Goal: Transaction & Acquisition: Book appointment/travel/reservation

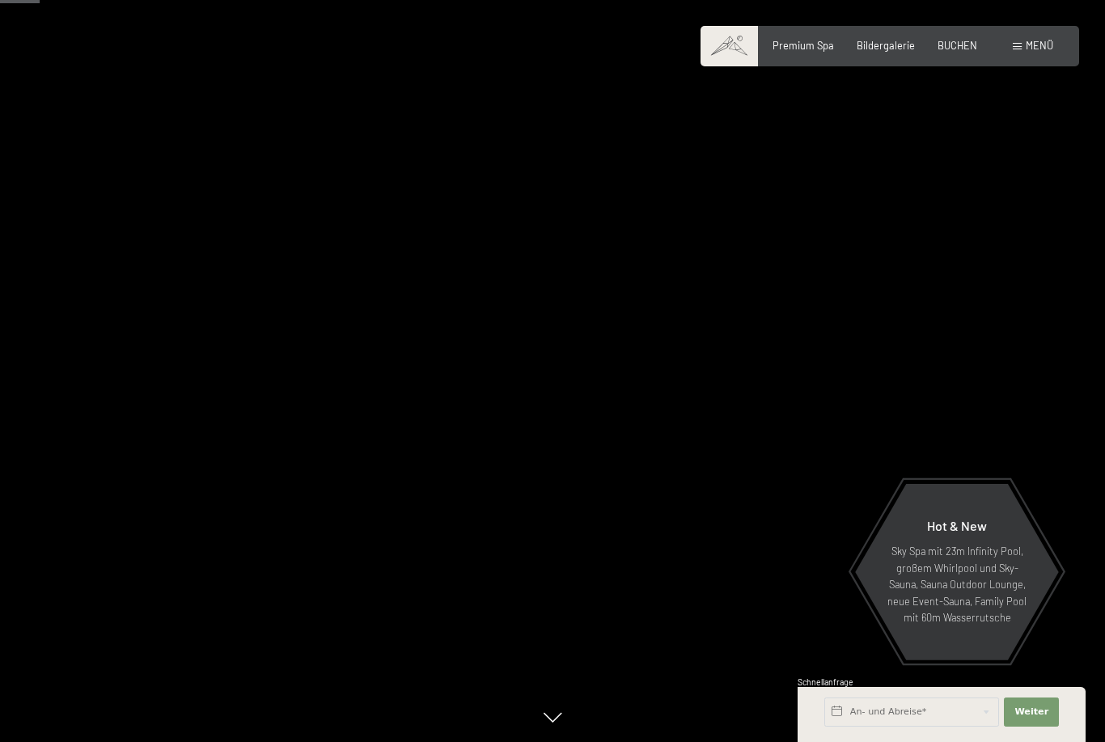
scroll to position [248, 0]
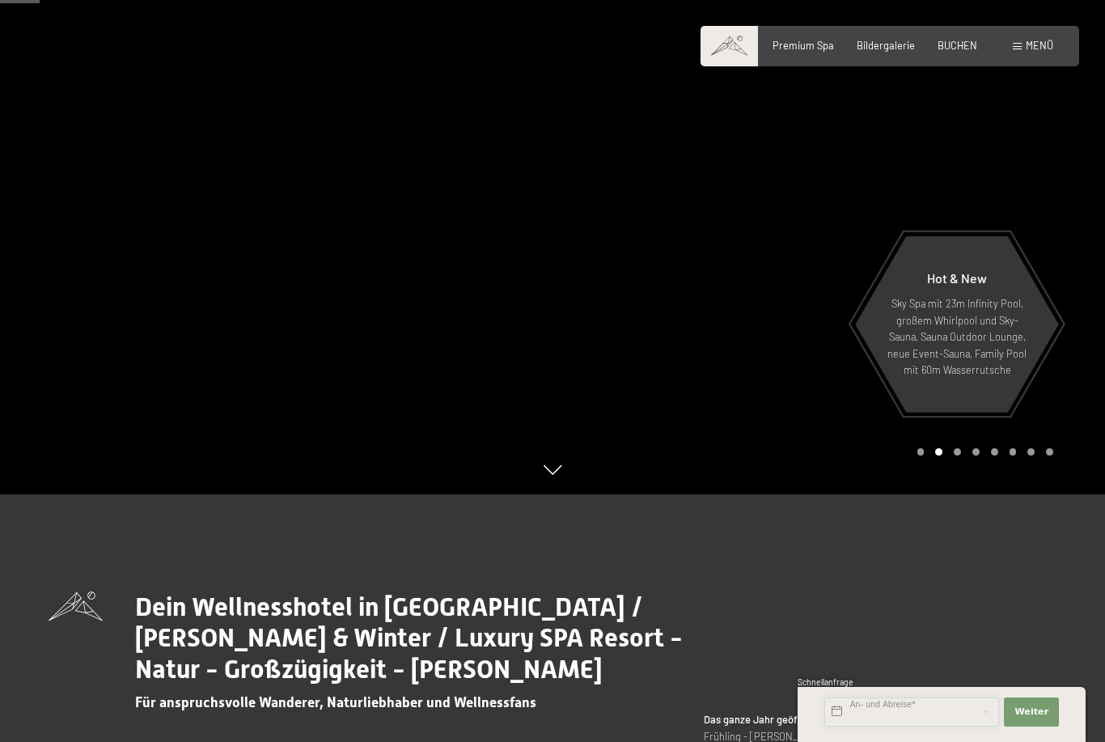
click at [938, 727] on input "text" at bounding box center [912, 711] width 175 height 29
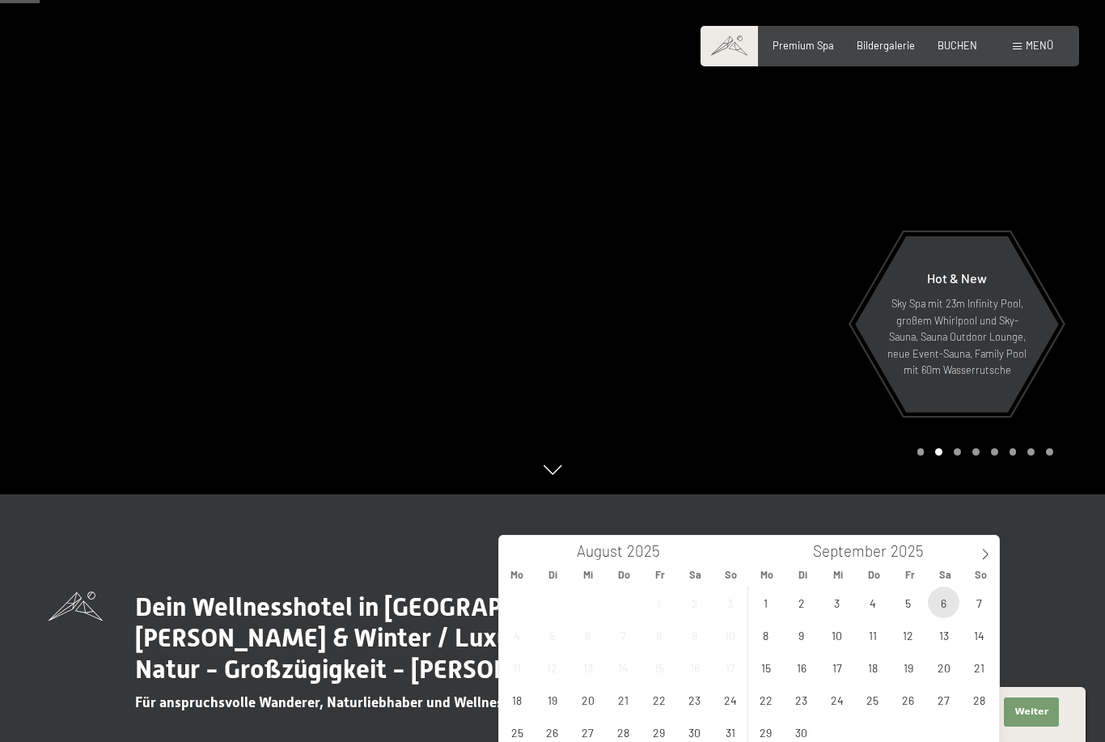
click at [942, 604] on span "6" at bounding box center [944, 603] width 32 height 32
click at [946, 638] on span "13" at bounding box center [944, 635] width 32 height 32
type input "[DATE] - [DATE]"
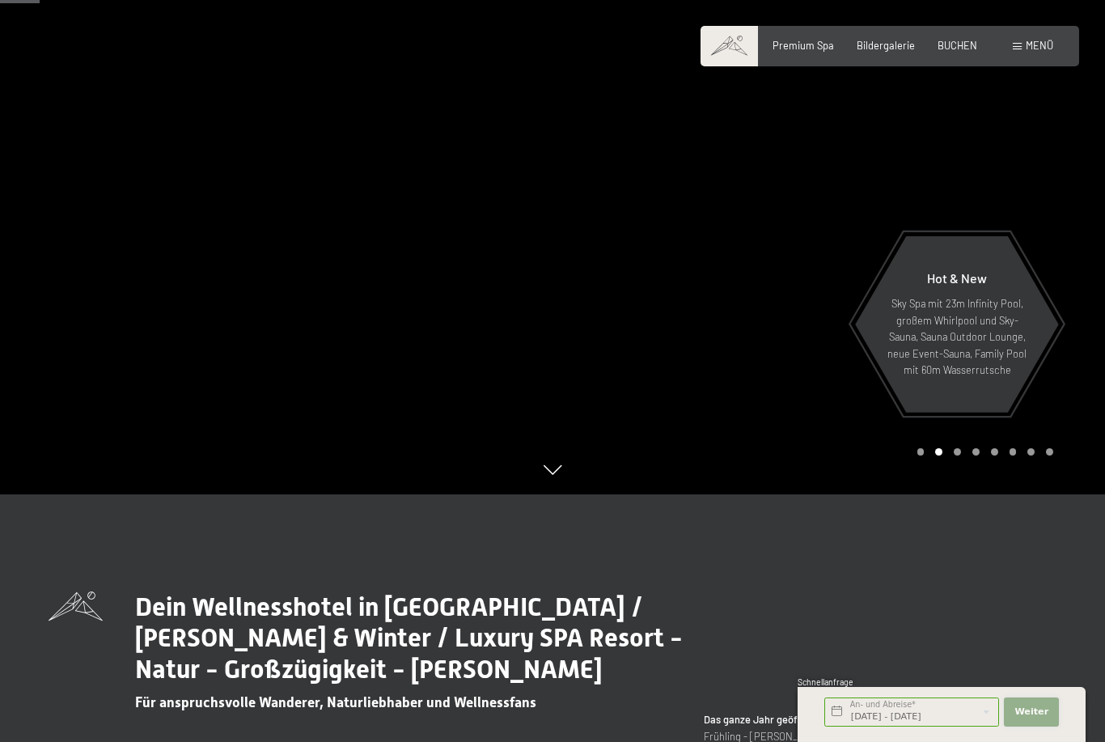
click at [1045, 719] on span "Weiter" at bounding box center [1032, 712] width 34 height 13
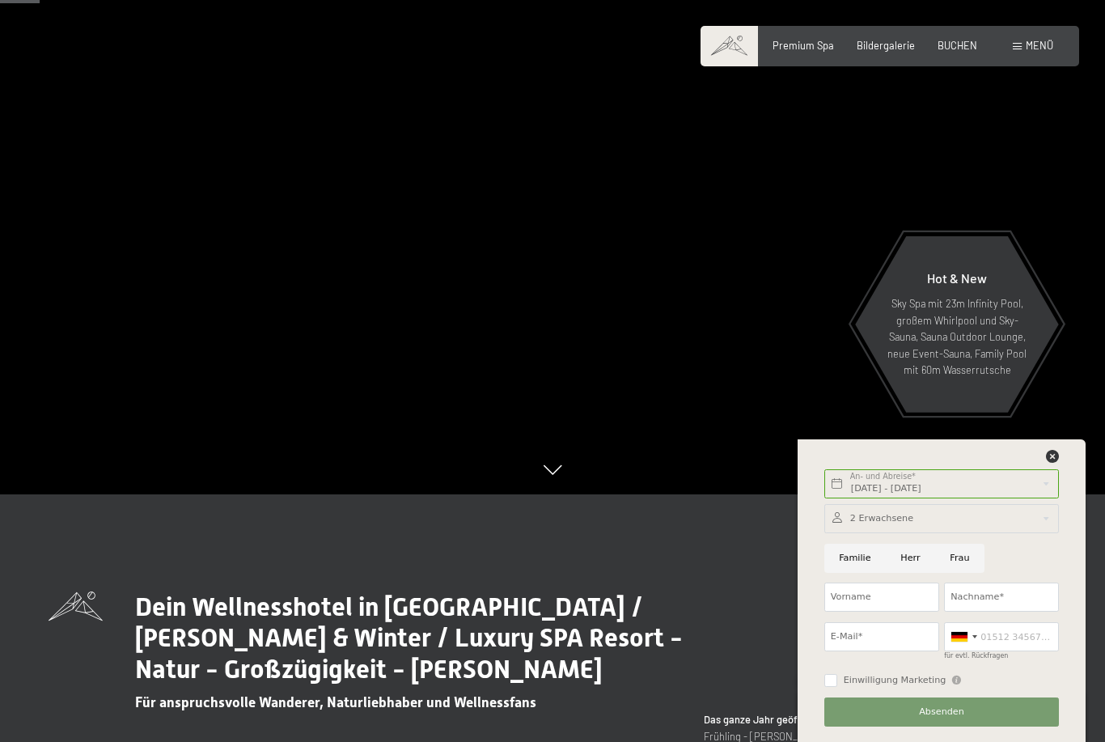
click at [1063, 507] on div "[DATE] - [DATE] An- und Abreise* 7 Nächte Weiter Adressfelder ausblenden 2 Erwa…" at bounding box center [942, 590] width 256 height 303
click at [952, 47] on span "BUCHEN" at bounding box center [958, 42] width 40 height 13
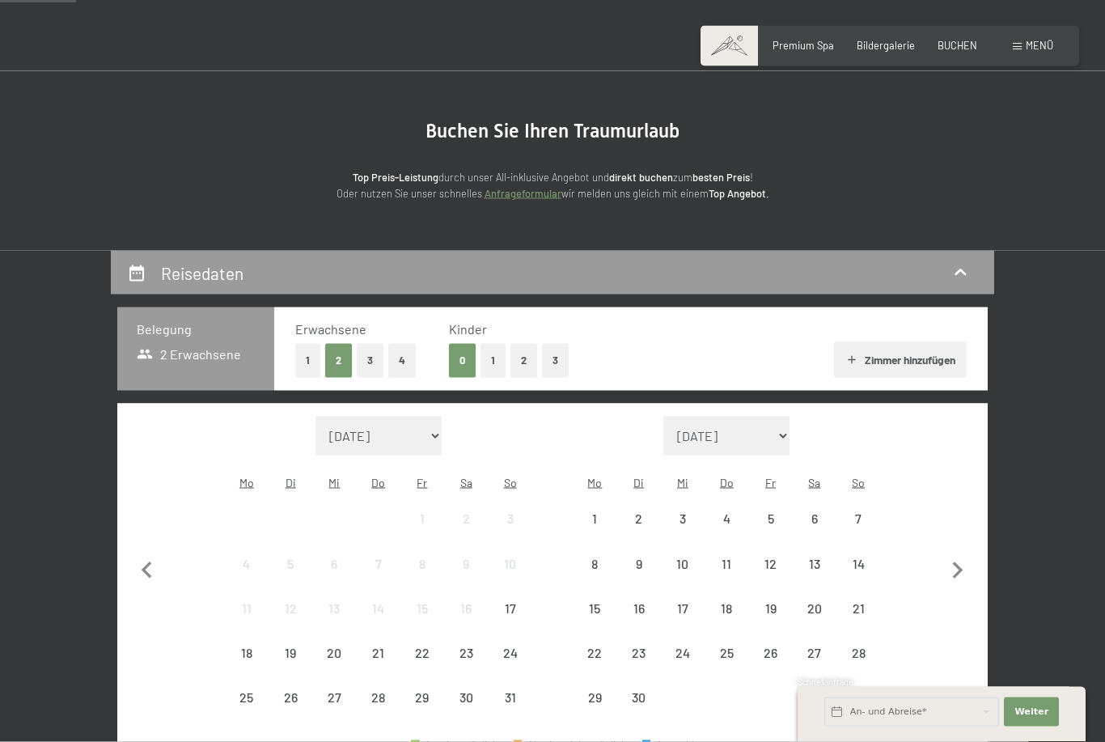
scroll to position [112, 0]
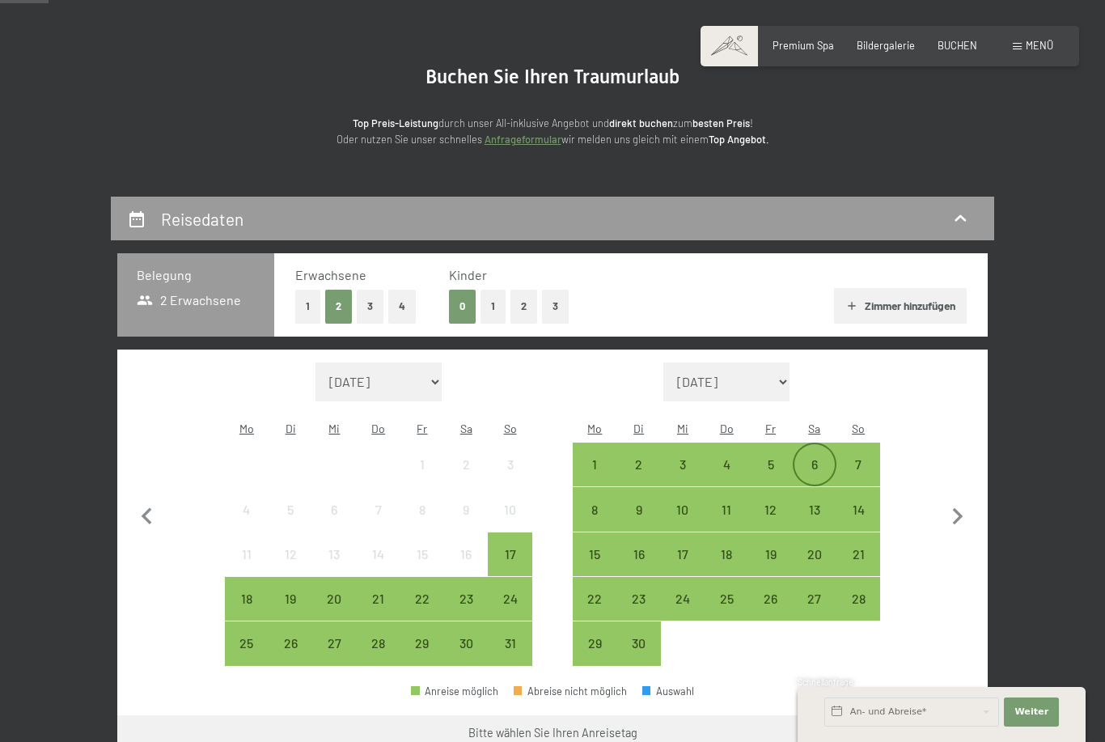
click at [809, 458] on div "6" at bounding box center [815, 478] width 40 height 40
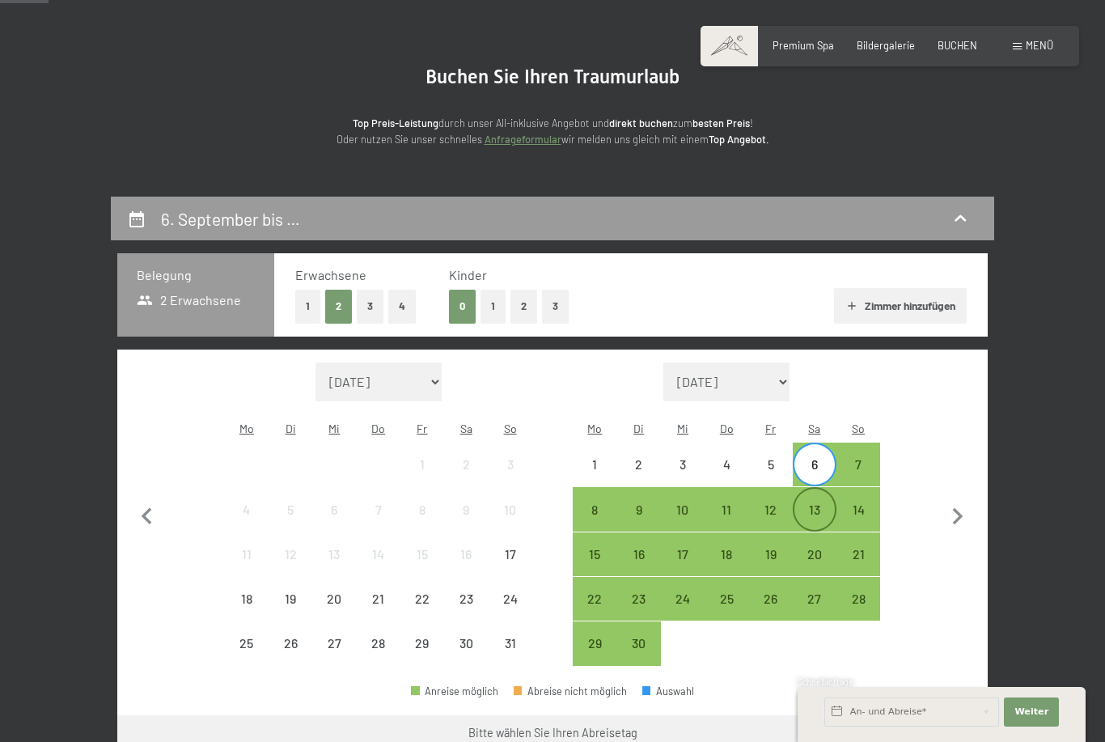
click at [820, 503] on div "13" at bounding box center [815, 523] width 40 height 40
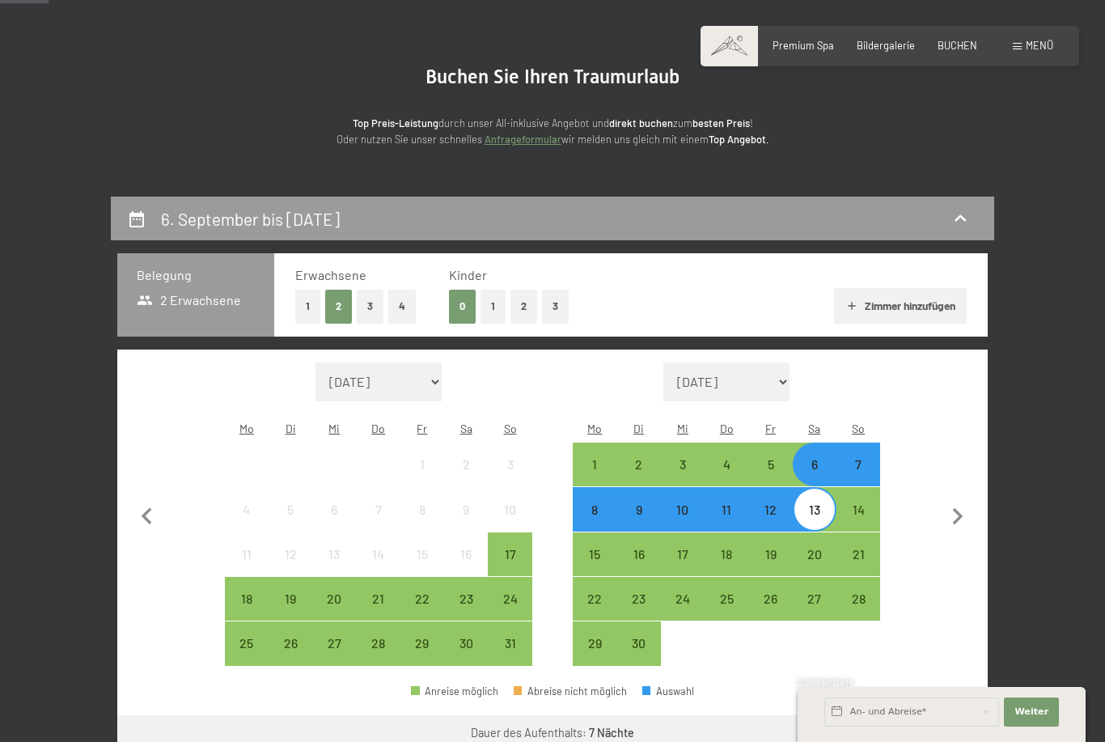
click at [936, 718] on button "Weiter zu „Zimmer“" at bounding box center [915, 734] width 145 height 39
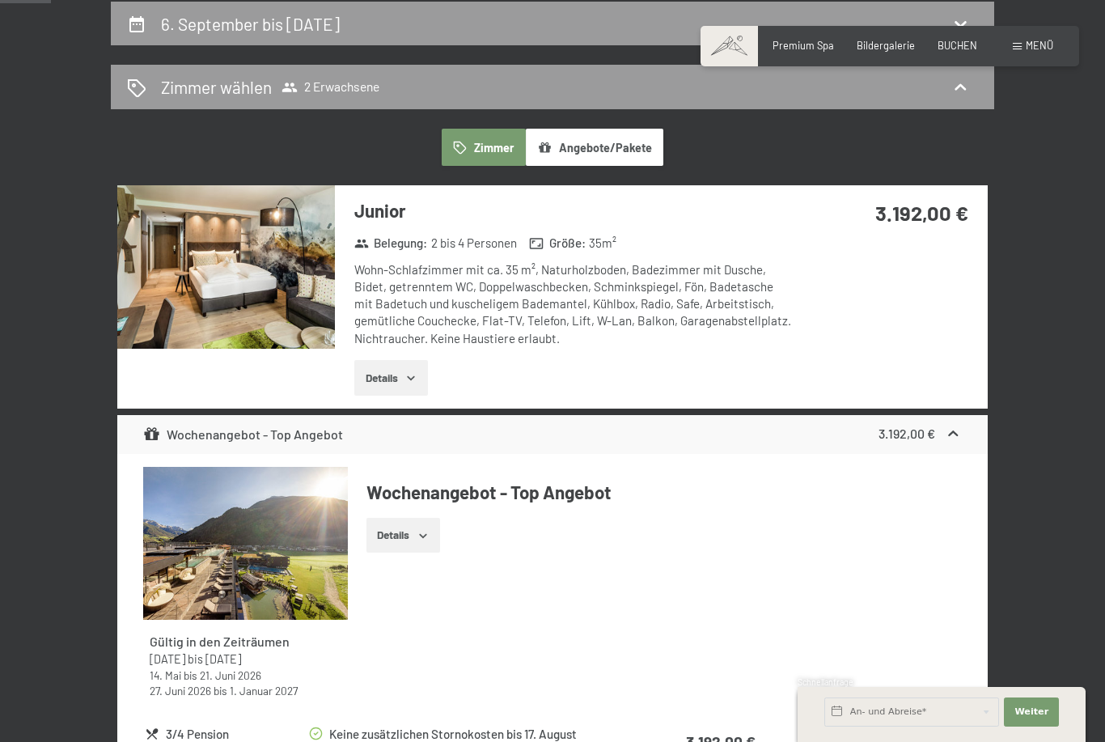
click at [378, 384] on button "Details" at bounding box center [391, 378] width 74 height 36
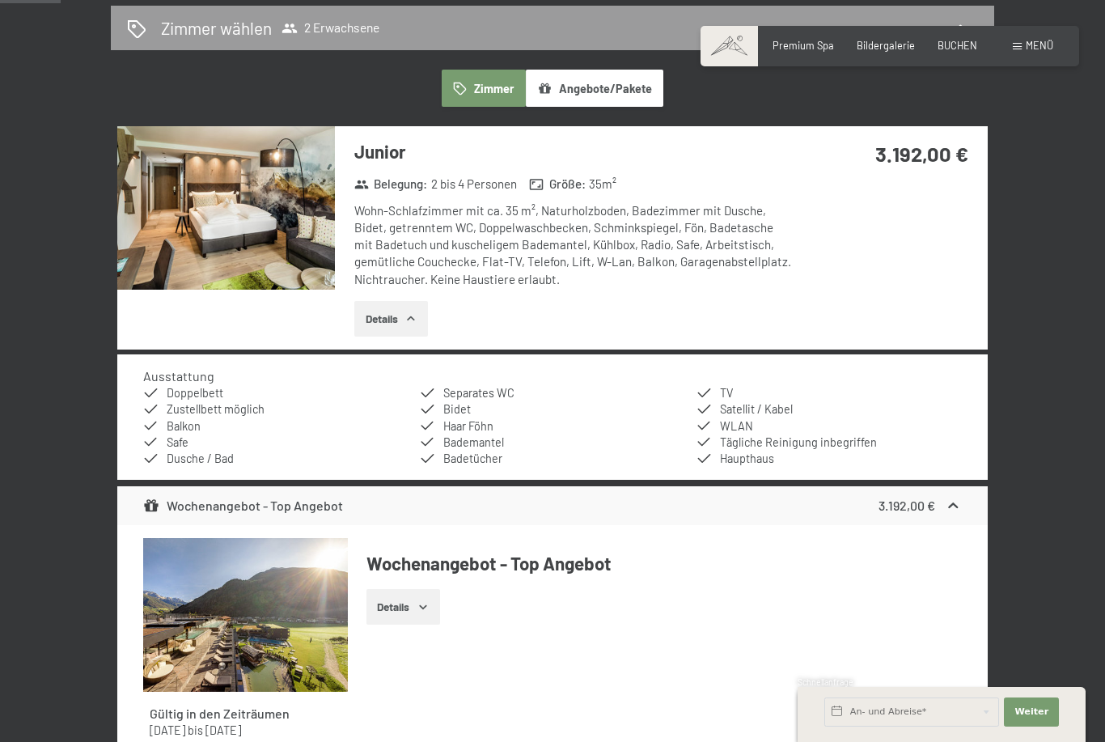
scroll to position [366, 0]
